Goal: Transaction & Acquisition: Purchase product/service

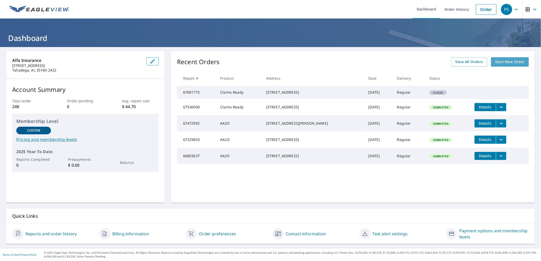
click at [497, 62] on span "Start New Order" at bounding box center [510, 62] width 30 height 6
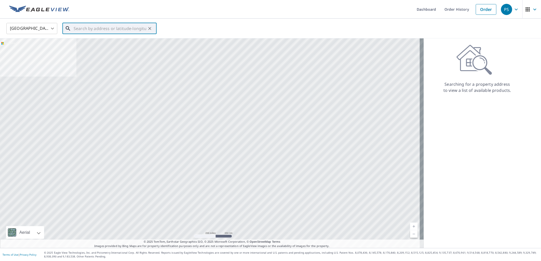
click at [84, 28] on input "text" at bounding box center [110, 28] width 73 height 14
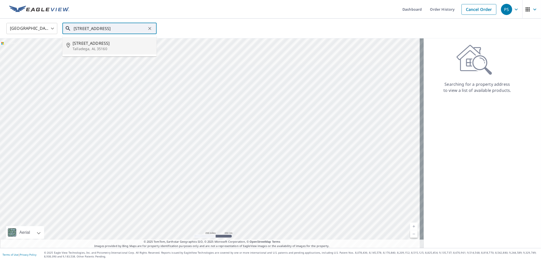
click at [81, 45] on span "[STREET_ADDRESS]" at bounding box center [113, 43] width 80 height 6
type input "[STREET_ADDRESS][PERSON_NAME]"
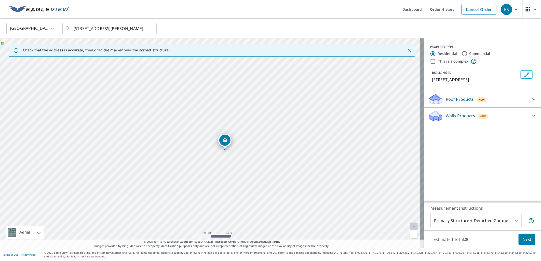
drag, startPoint x: 218, startPoint y: 141, endPoint x: 224, endPoint y: 141, distance: 6.1
click at [446, 100] on p "Roof Products" at bounding box center [460, 99] width 28 height 6
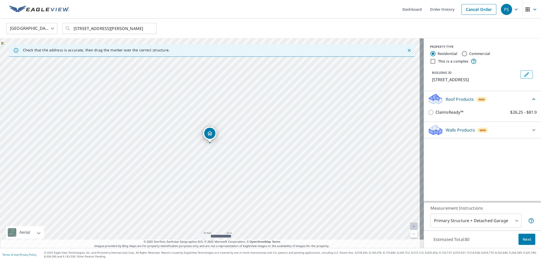
click at [439, 107] on div "ClaimsReady™ $26.25 - $81.9" at bounding box center [482, 112] width 109 height 15
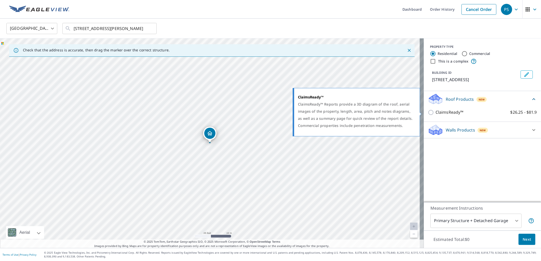
click at [438, 110] on div "ClaimsReady™ $26.25 - $81.9" at bounding box center [482, 112] width 109 height 15
click at [438, 110] on p "ClaimsReady™" at bounding box center [450, 112] width 28 height 6
click at [436, 110] on input "ClaimsReady™ $26.25 - $81.9" at bounding box center [432, 113] width 8 height 6
checkbox input "true"
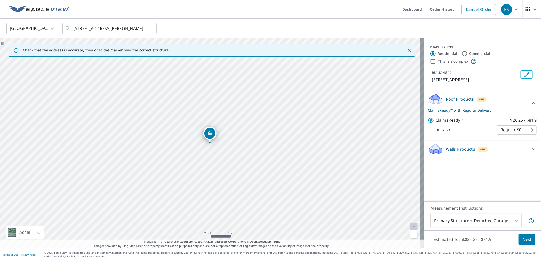
click at [456, 222] on body "PS PS Dashboard Order History Cancel Order PS [GEOGRAPHIC_DATA] [GEOGRAPHIC_DAT…" at bounding box center [270, 130] width 541 height 261
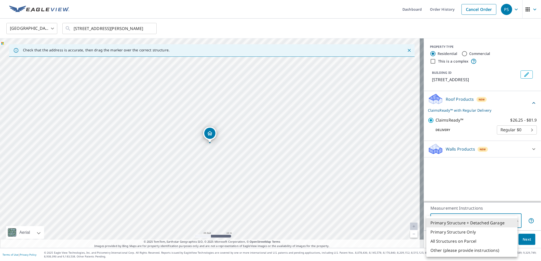
click at [455, 232] on li "Primary Structure Only" at bounding box center [471, 232] width 91 height 9
type input "2"
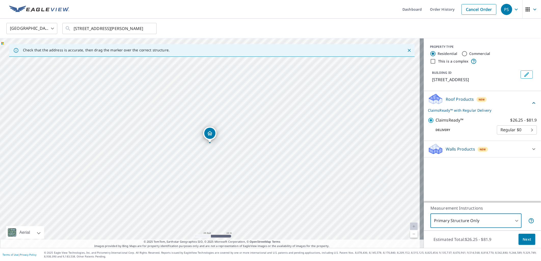
click at [525, 239] on span "Next" at bounding box center [527, 240] width 9 height 6
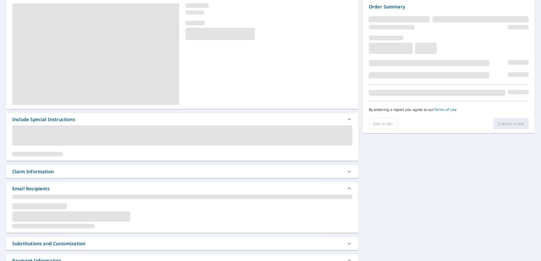
scroll to position [57, 0]
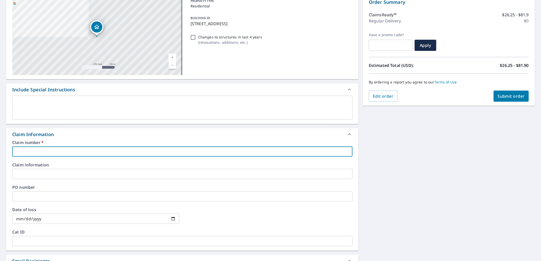
click at [143, 151] on input "text" at bounding box center [182, 152] width 340 height 10
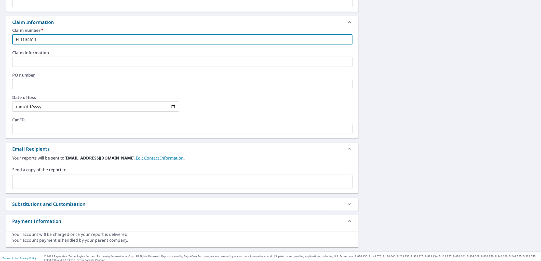
scroll to position [170, 0]
type input "H-1134611"
click at [121, 184] on input "text" at bounding box center [179, 182] width 328 height 10
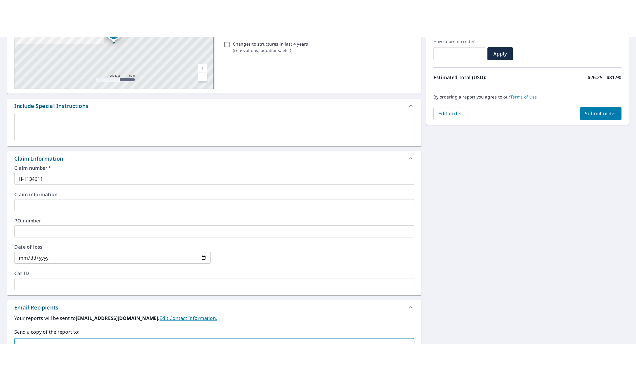
scroll to position [3, 0]
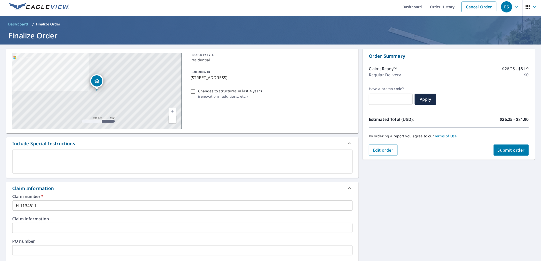
type input "[EMAIL_ADDRESS][DOMAIN_NAME]"
click at [501, 154] on button "Submit order" at bounding box center [511, 150] width 35 height 11
